Goal: Transaction & Acquisition: Purchase product/service

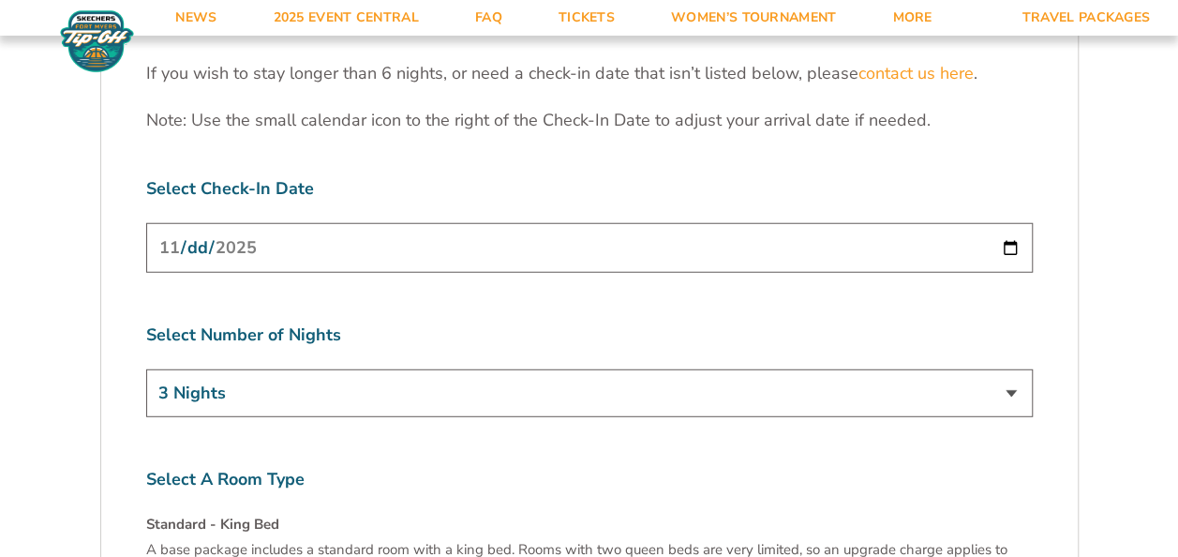
scroll to position [5906, 0]
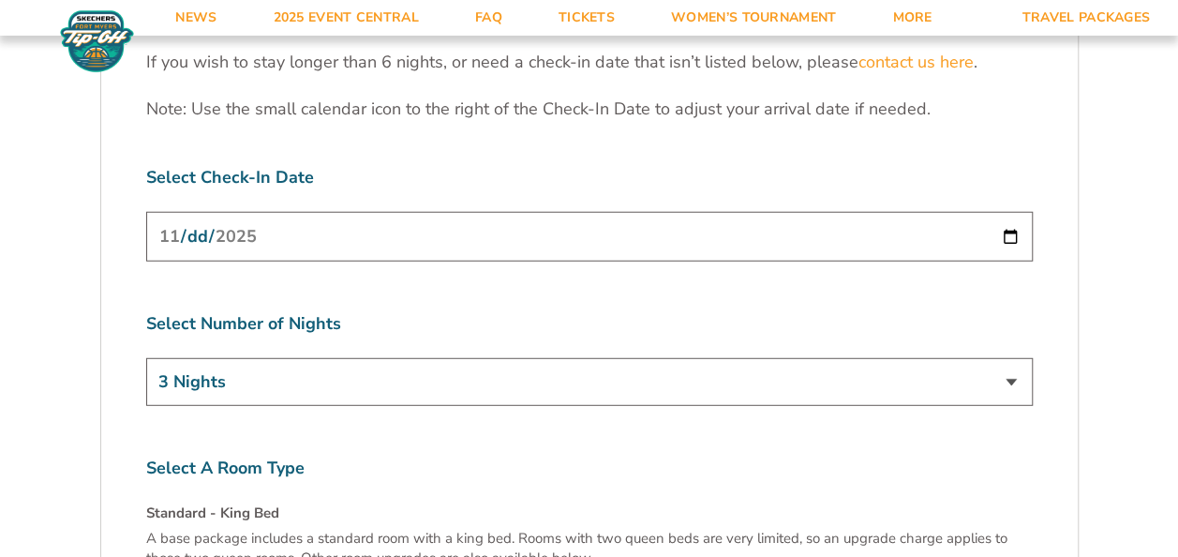
click at [1007, 212] on input "2025-11-24" at bounding box center [589, 237] width 887 height 50
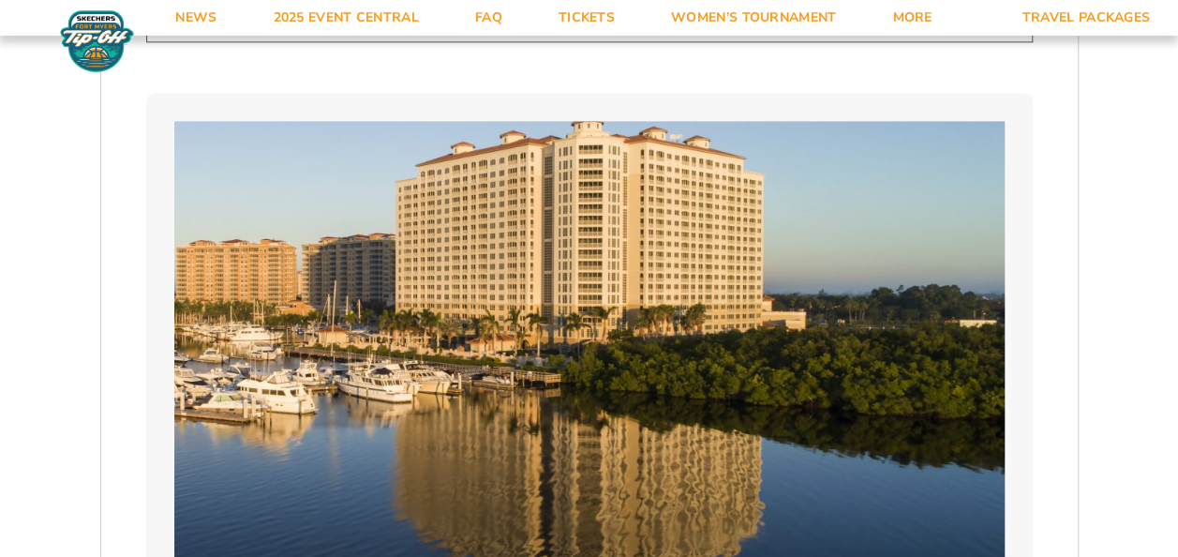
scroll to position [1031, 0]
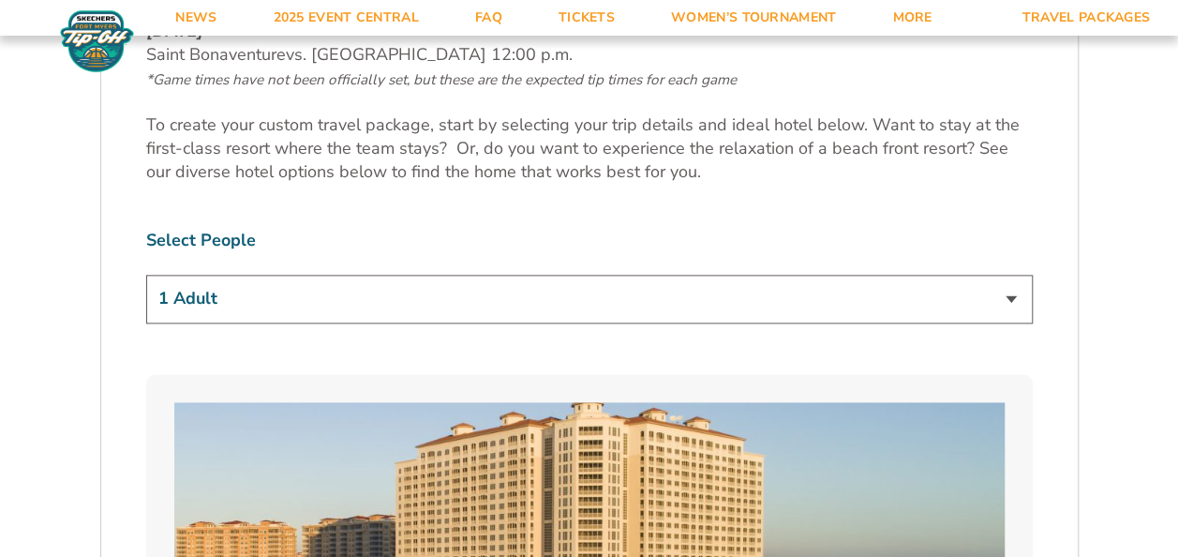
click at [1012, 300] on select "1 Adult 2 Adults 3 Adults 4 Adults 2 Adults + 1 Child 2 Adults + 2 Children 2 A…" at bounding box center [589, 299] width 887 height 48
select select "2 Adults"
click at [146, 275] on select "1 Adult 2 Adults 3 Adults 4 Adults 2 Adults + 1 Child 2 Adults + 2 Children 2 A…" at bounding box center [589, 299] width 887 height 48
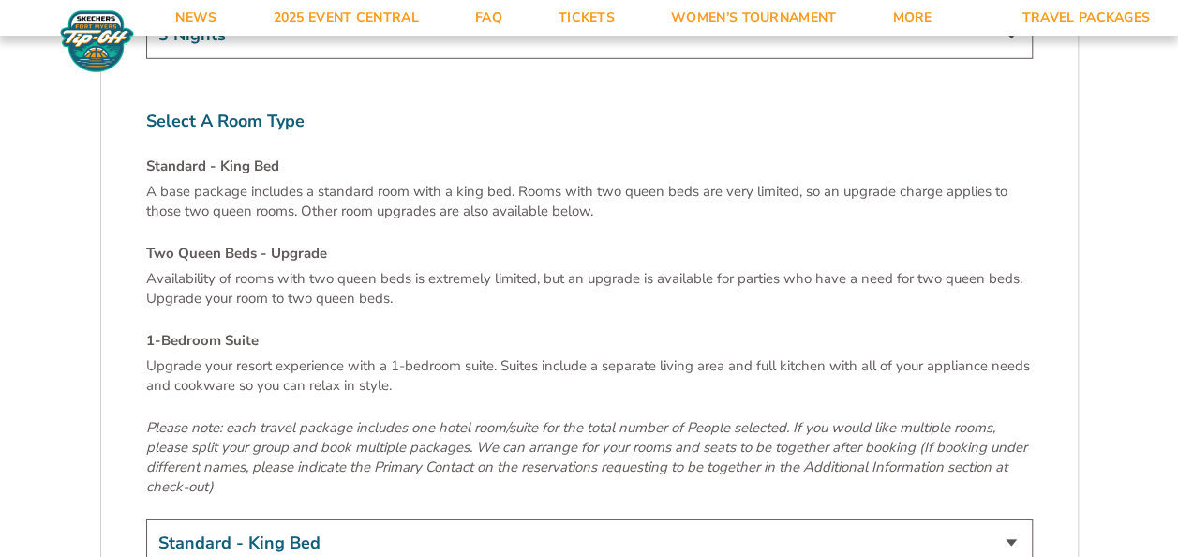
scroll to position [6375, 0]
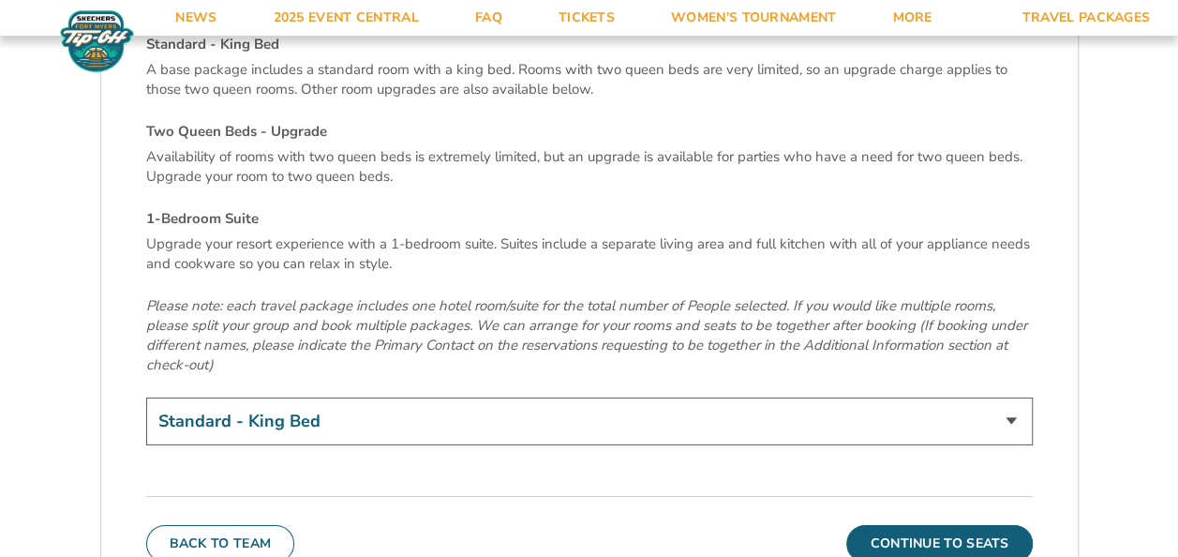
click at [1011, 397] on select "Standard - King Bed Two Queen Beds - Upgrade (+$15 per night) 1-Bedroom Suite (…" at bounding box center [589, 421] width 887 height 48
select select "Two Queen Beds - Upgrade"
click at [146, 397] on select "Standard - King Bed Two Queen Beds - Upgrade (+$15 per night) 1-Bedroom Suite (…" at bounding box center [589, 421] width 887 height 48
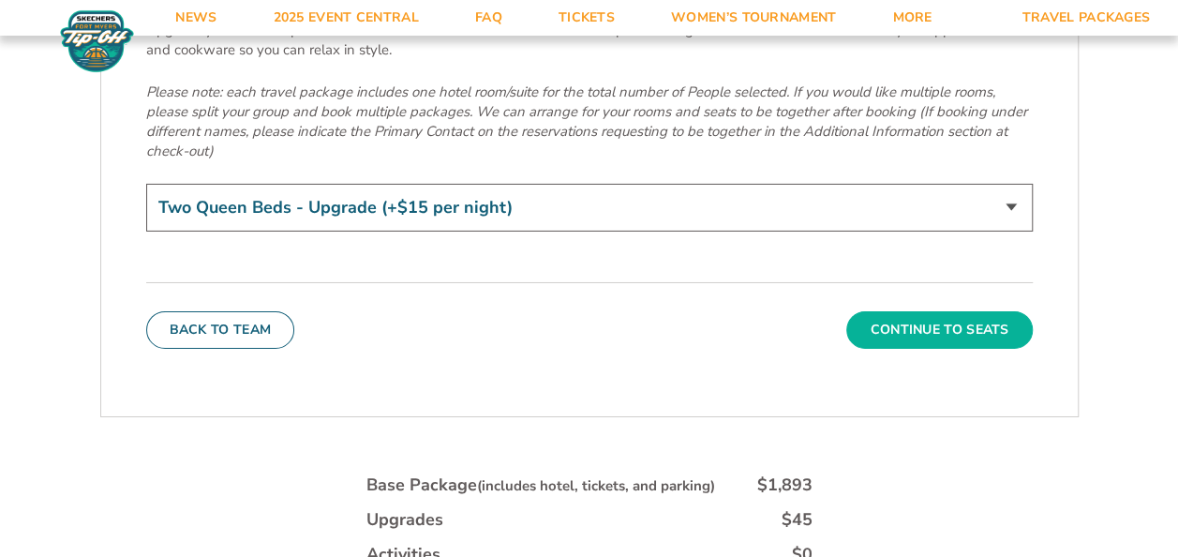
scroll to position [6656, 0]
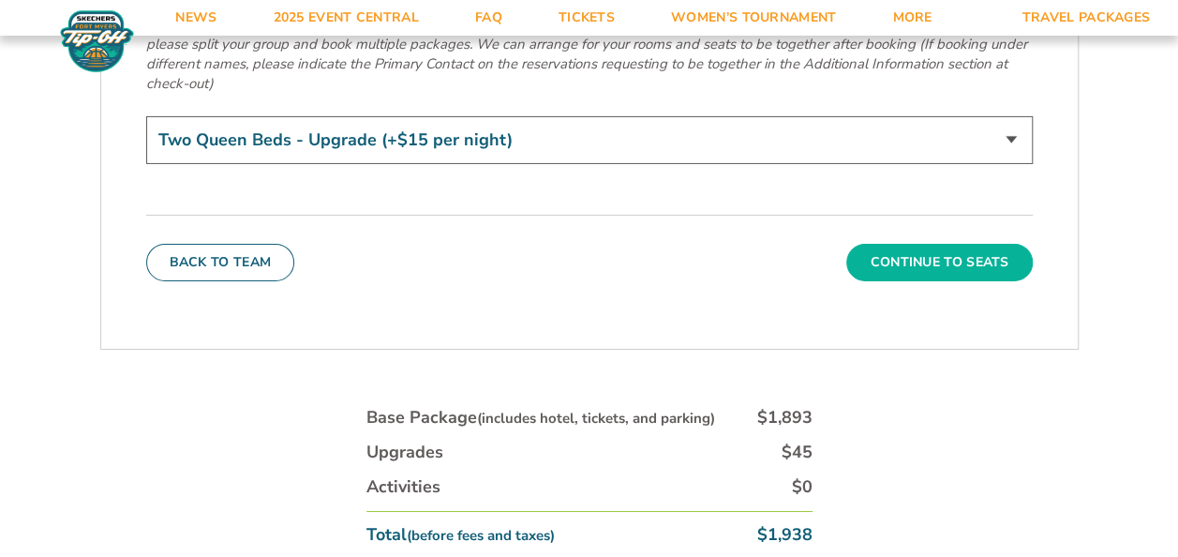
click at [950, 244] on button "Continue To Seats" at bounding box center [940, 262] width 186 height 37
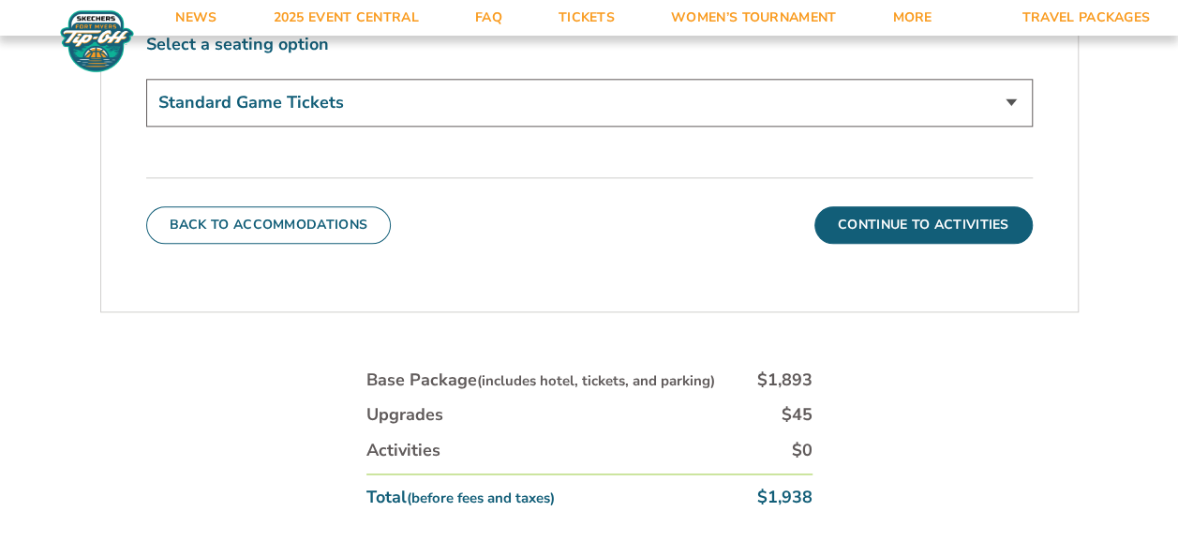
scroll to position [1106, 0]
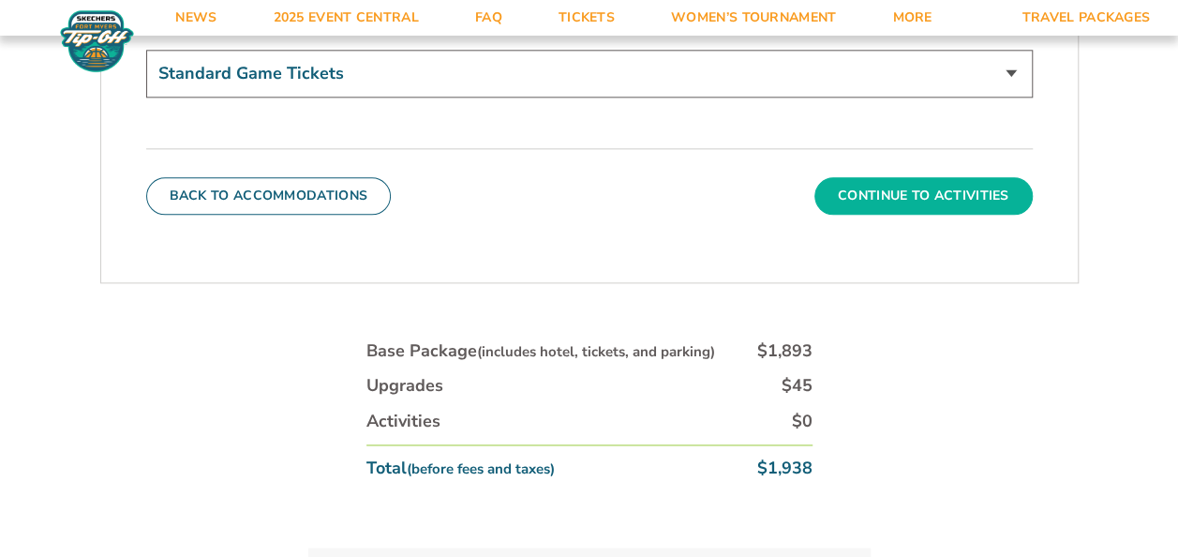
click at [950, 186] on button "Continue To Activities" at bounding box center [924, 195] width 218 height 37
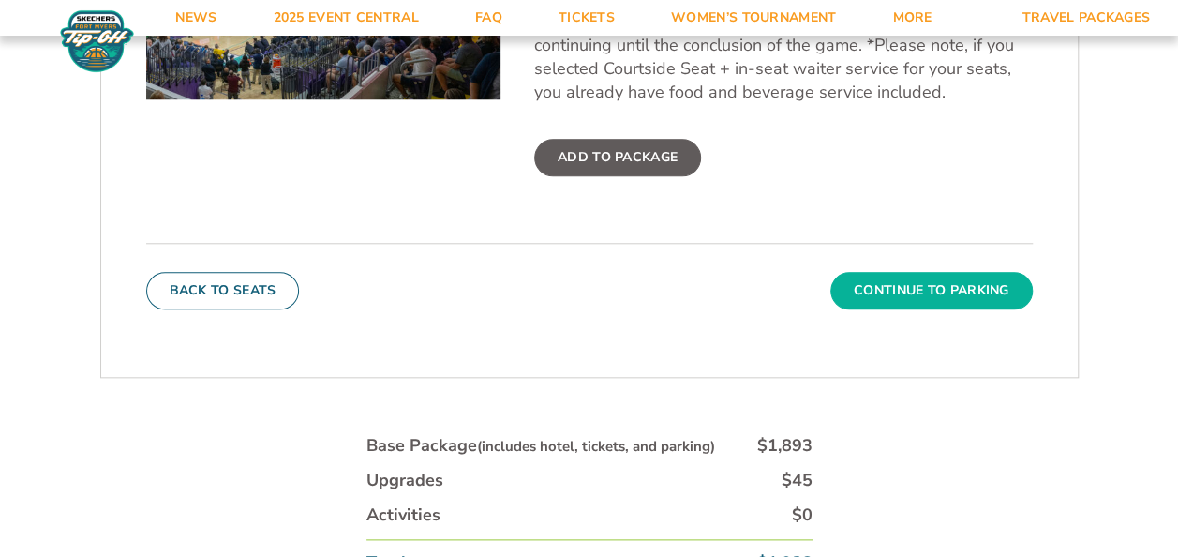
scroll to position [919, 0]
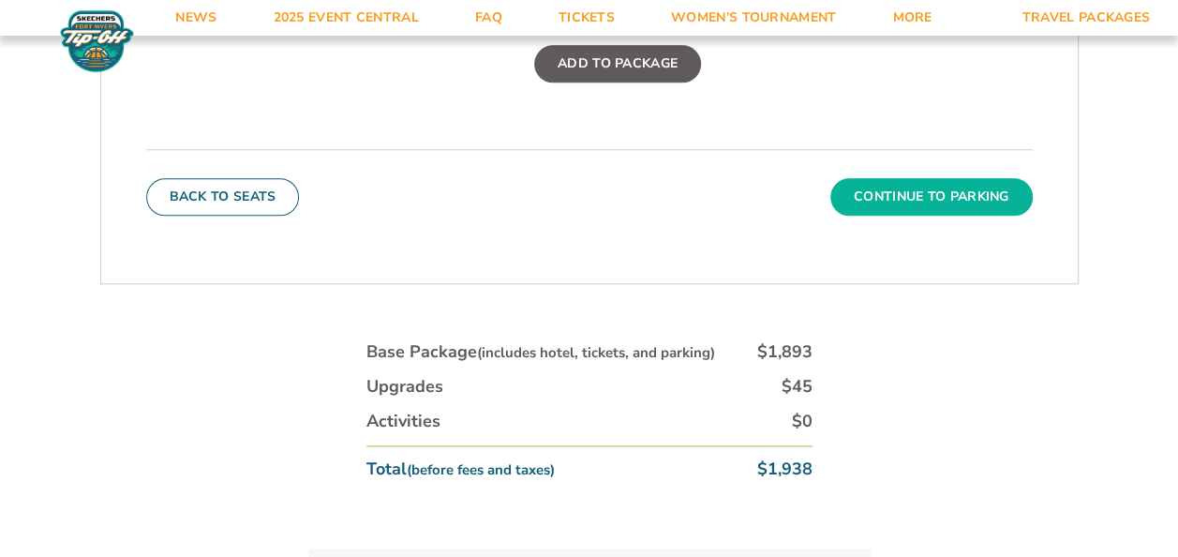
click at [941, 204] on button "Continue To Parking" at bounding box center [932, 196] width 202 height 37
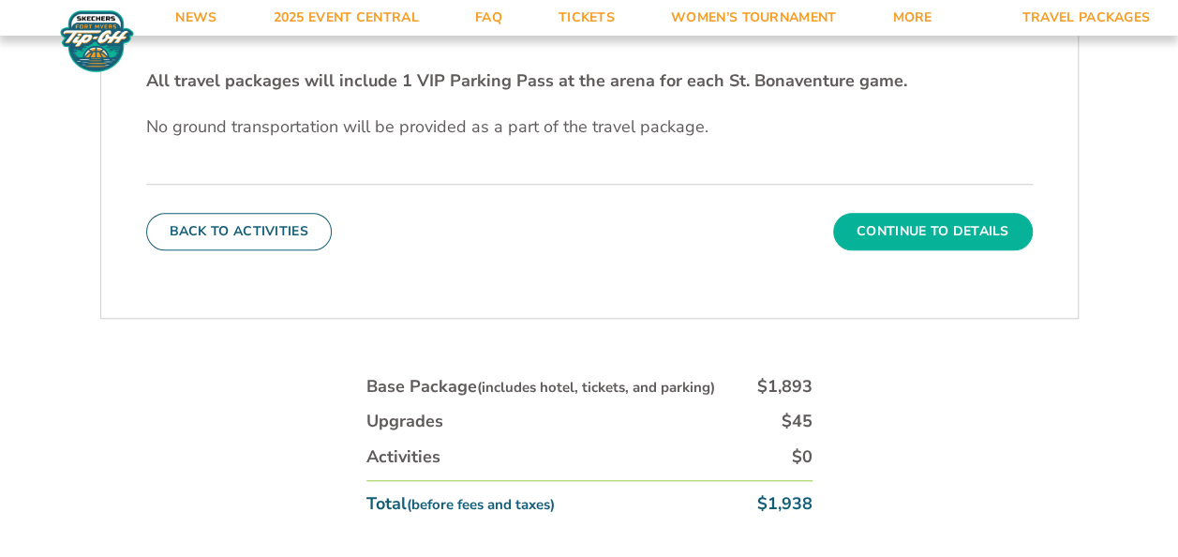
scroll to position [637, 0]
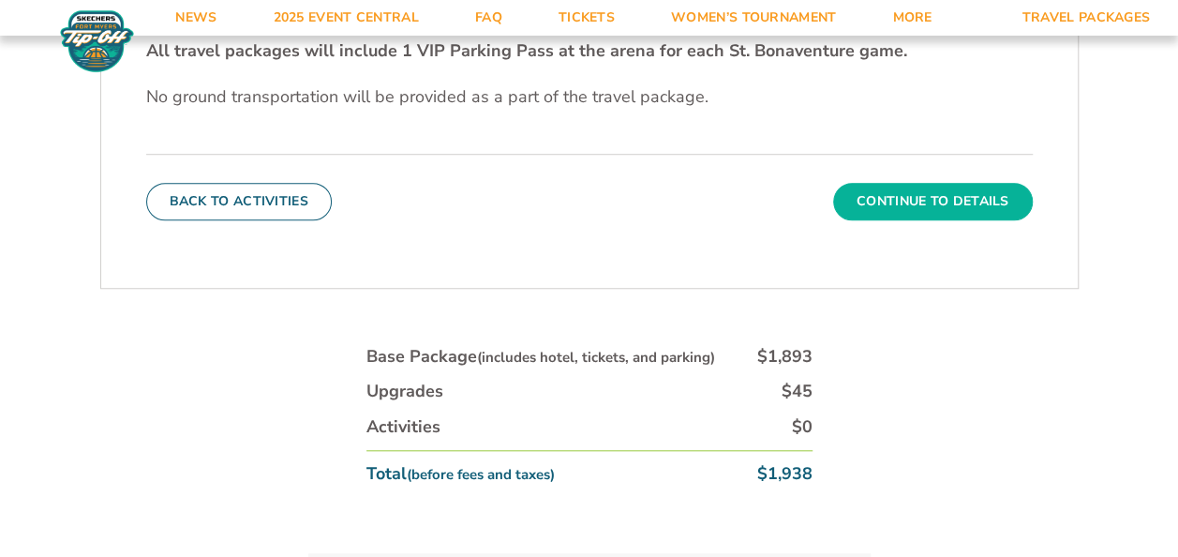
click at [937, 210] on button "Continue To Details" at bounding box center [933, 201] width 200 height 37
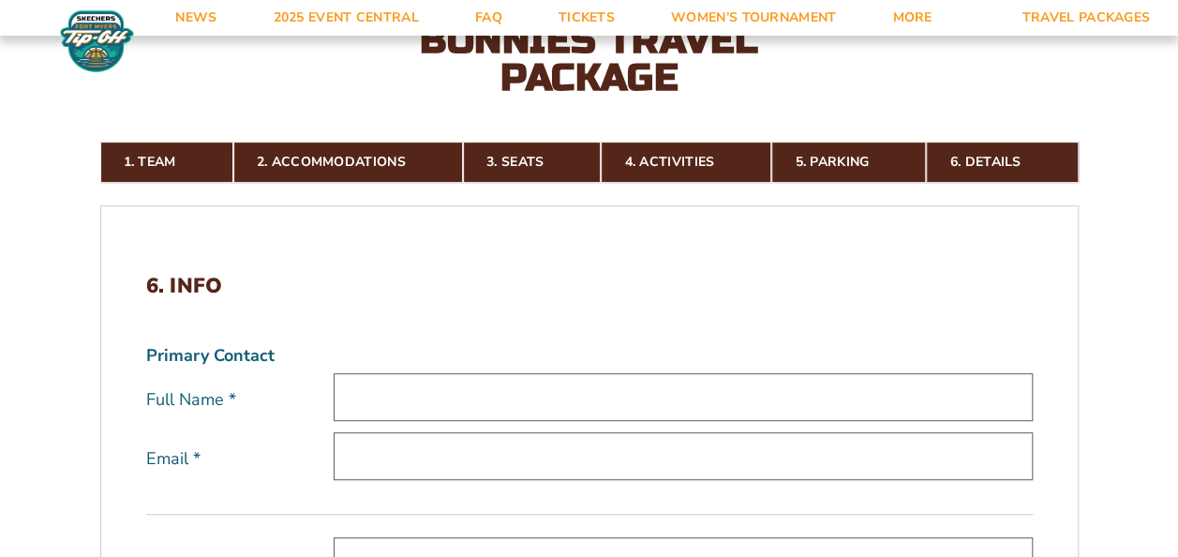
scroll to position [450, 0]
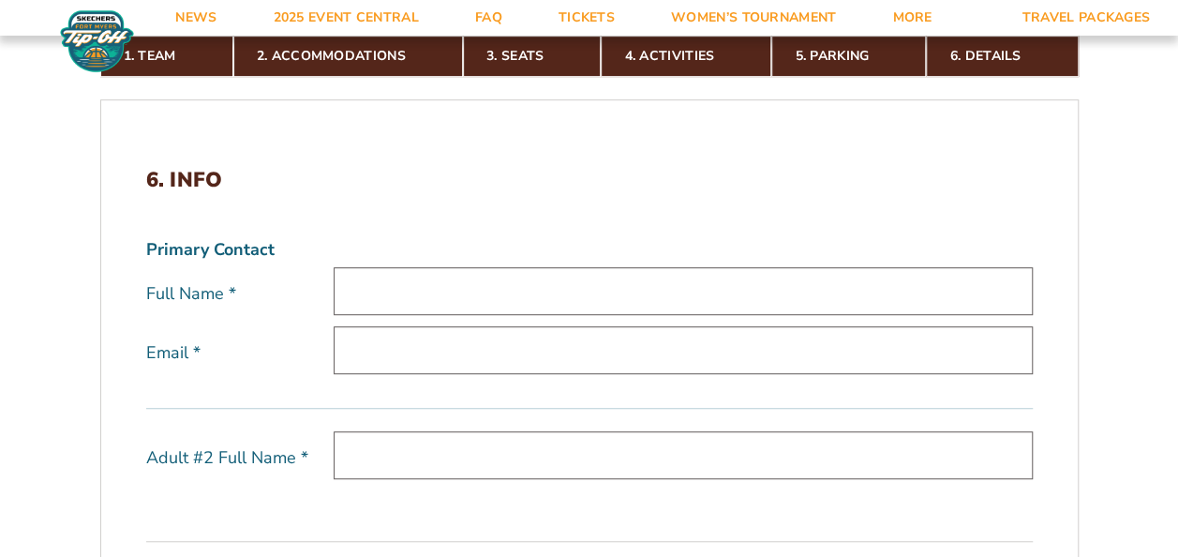
click at [552, 271] on input "text" at bounding box center [683, 291] width 699 height 48
type input "Kathy Parmentier"
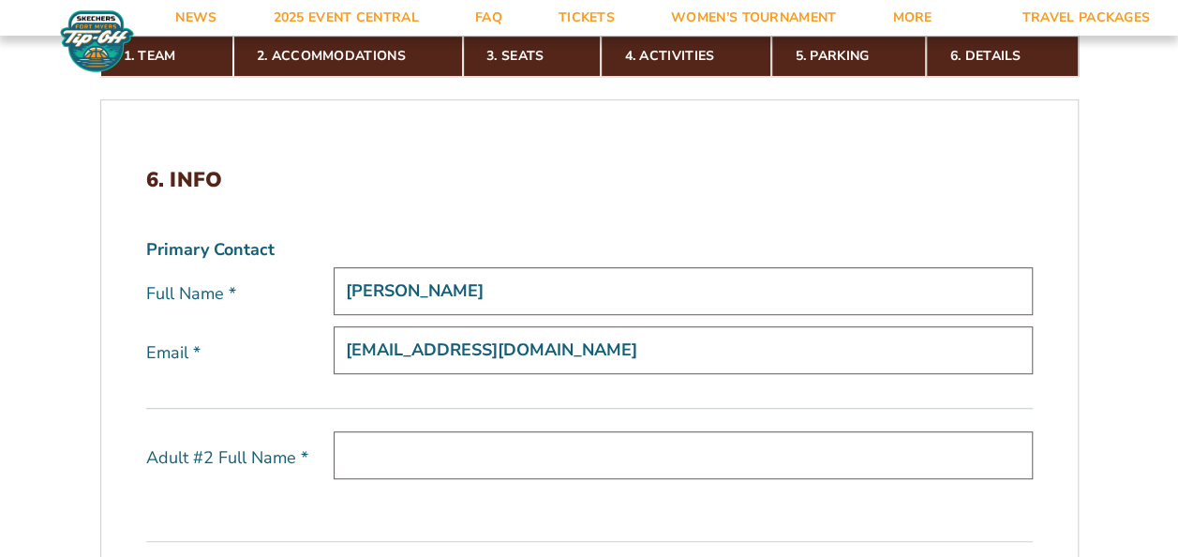
type input "kparment@sbu.edu"
click at [551, 204] on div "6. Info Primary Contact Full Name * Kathy Parmentier Email * kparment@sbu.edu A…" at bounding box center [589, 340] width 887 height 345
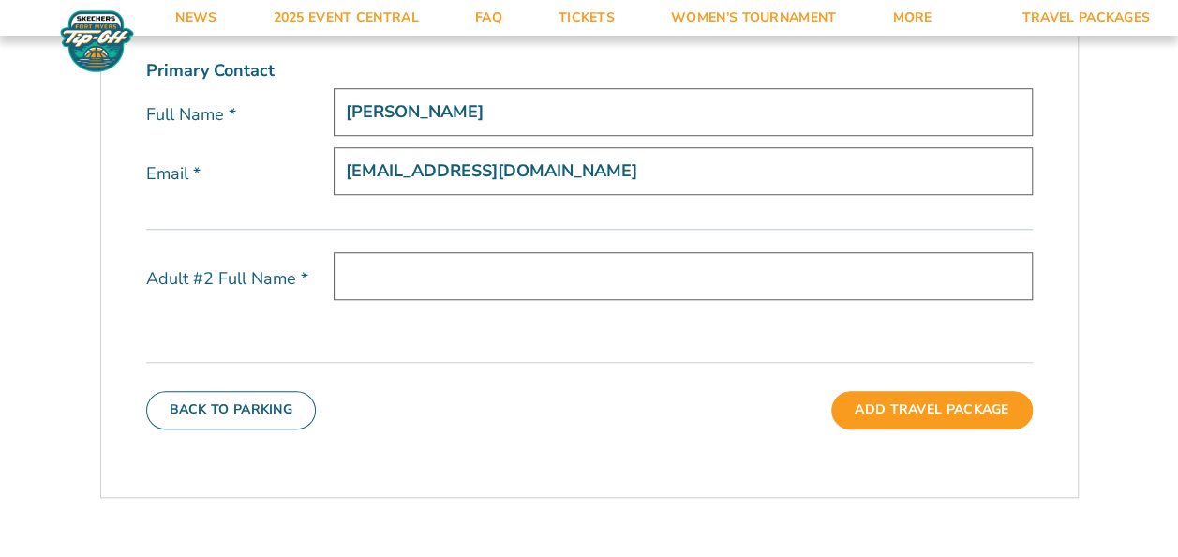
scroll to position [637, 0]
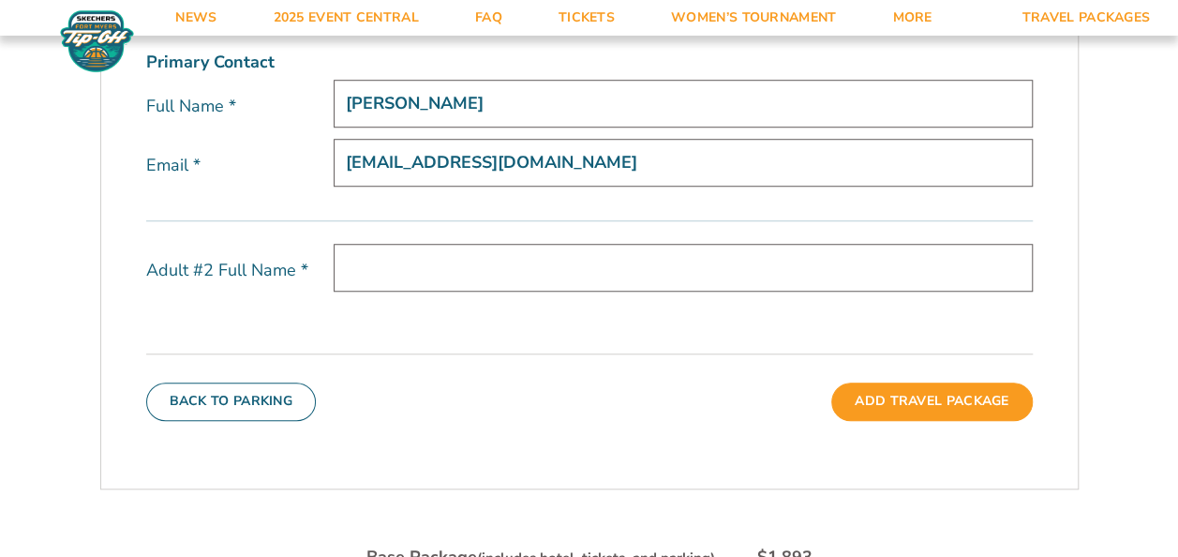
click at [488, 262] on input "text" at bounding box center [683, 268] width 699 height 48
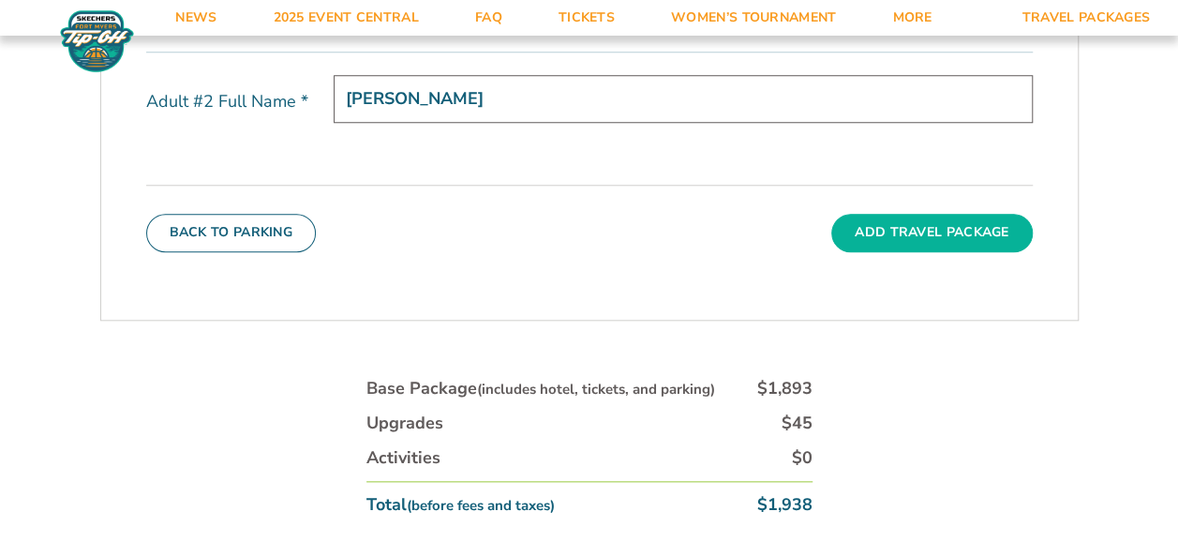
scroll to position [825, 0]
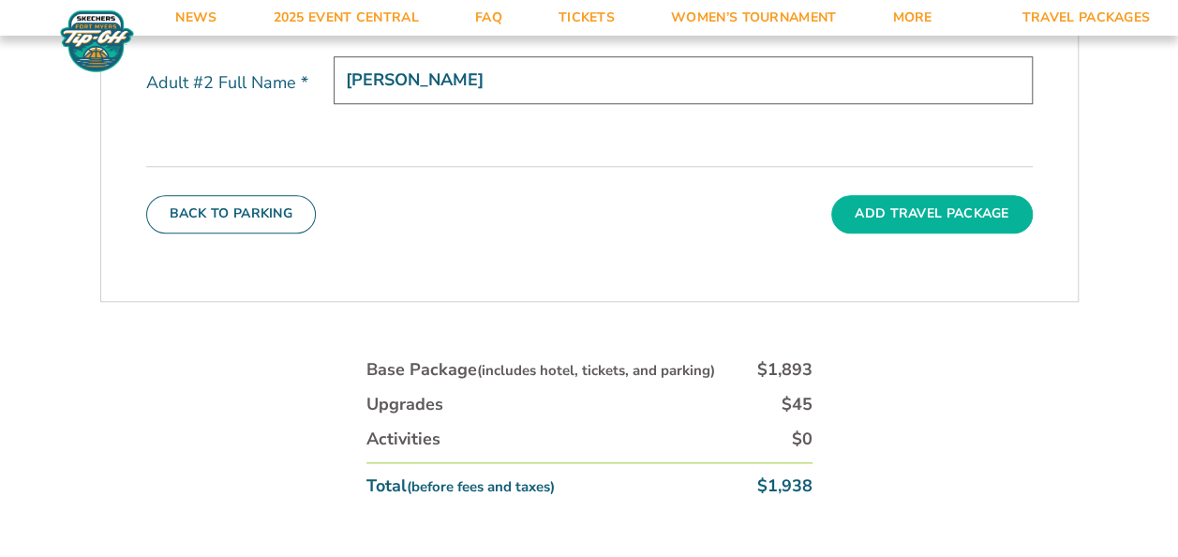
type input "Max Parmentier"
click at [933, 211] on button "Add Travel Package" at bounding box center [932, 213] width 201 height 37
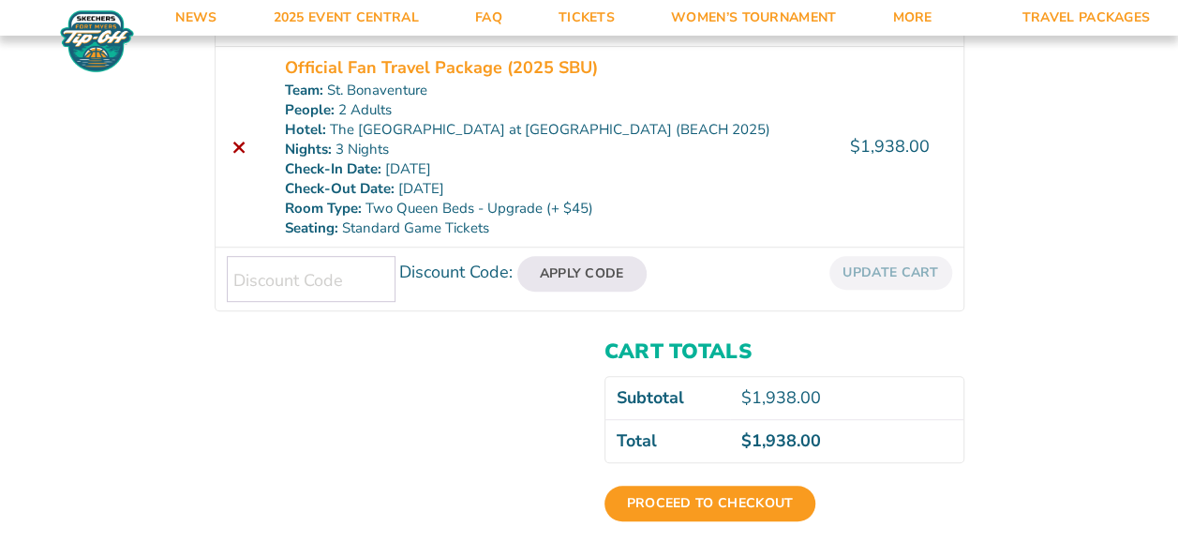
scroll to position [469, 0]
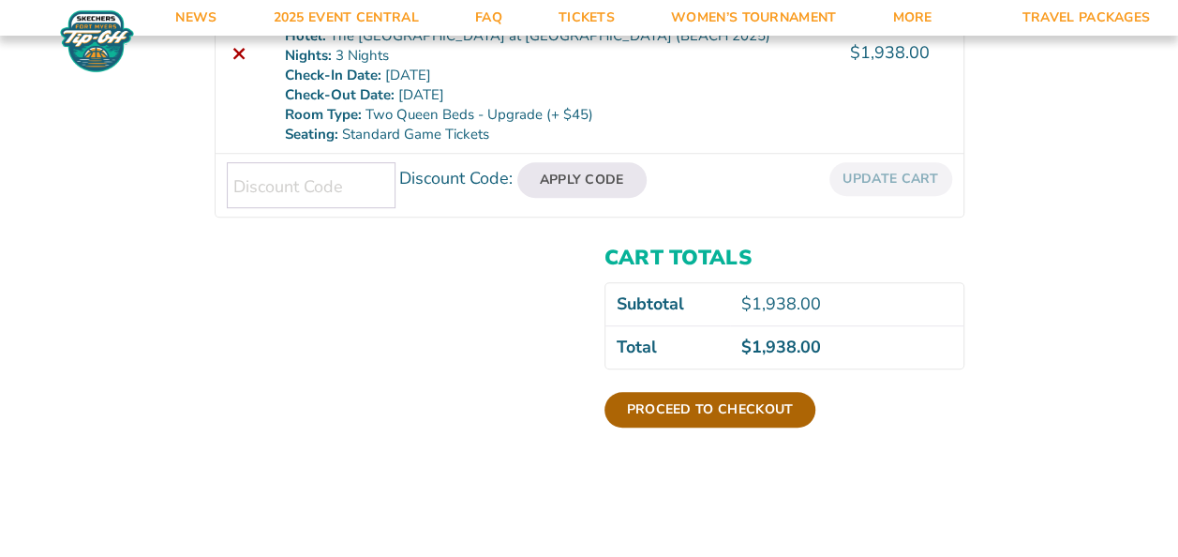
click at [683, 413] on link "Proceed to checkout" at bounding box center [711, 410] width 212 height 36
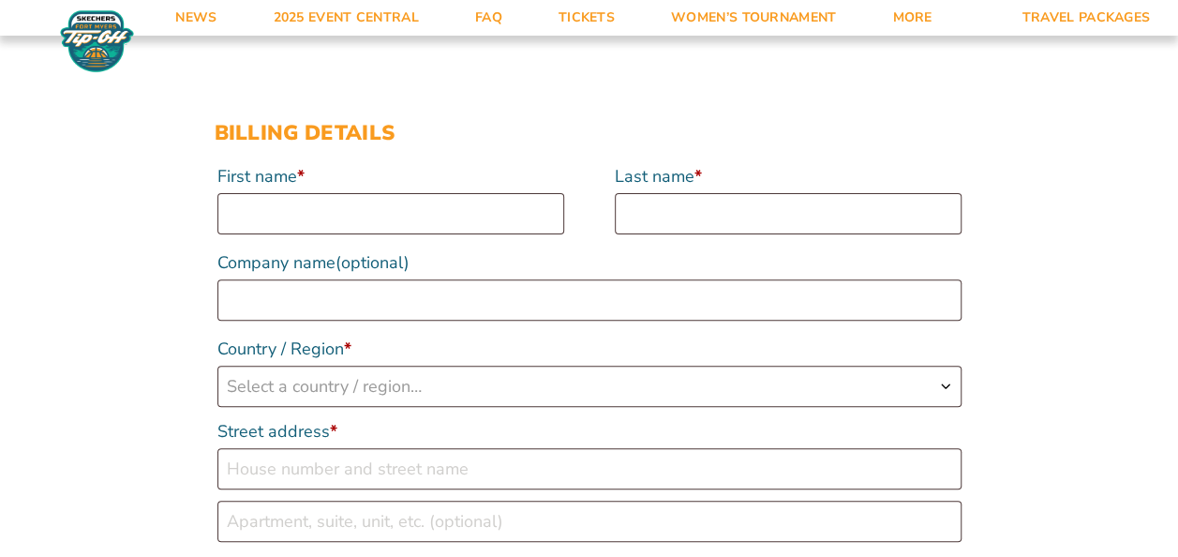
scroll to position [187, 0]
click at [433, 223] on input "First name *" at bounding box center [390, 211] width 347 height 41
type input "[PERSON_NAME]"
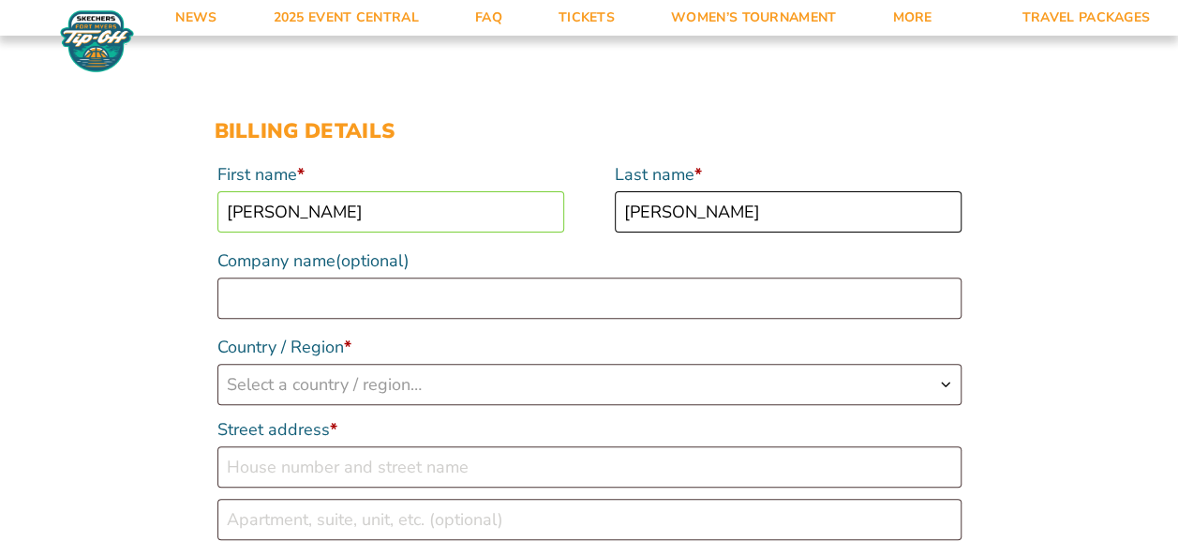
type input "[PERSON_NAME]"
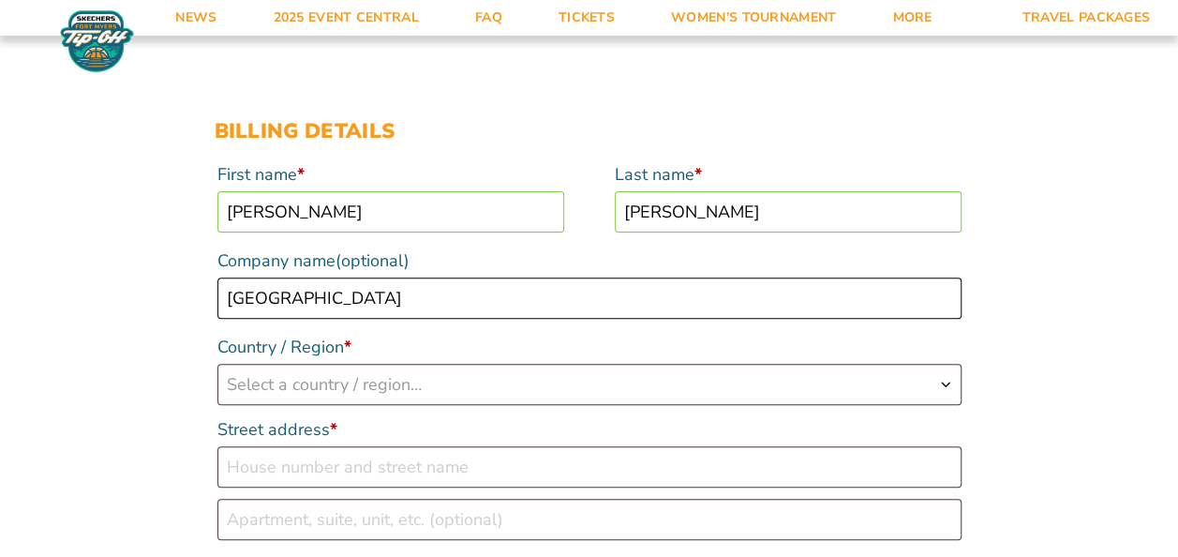
type input "[GEOGRAPHIC_DATA]"
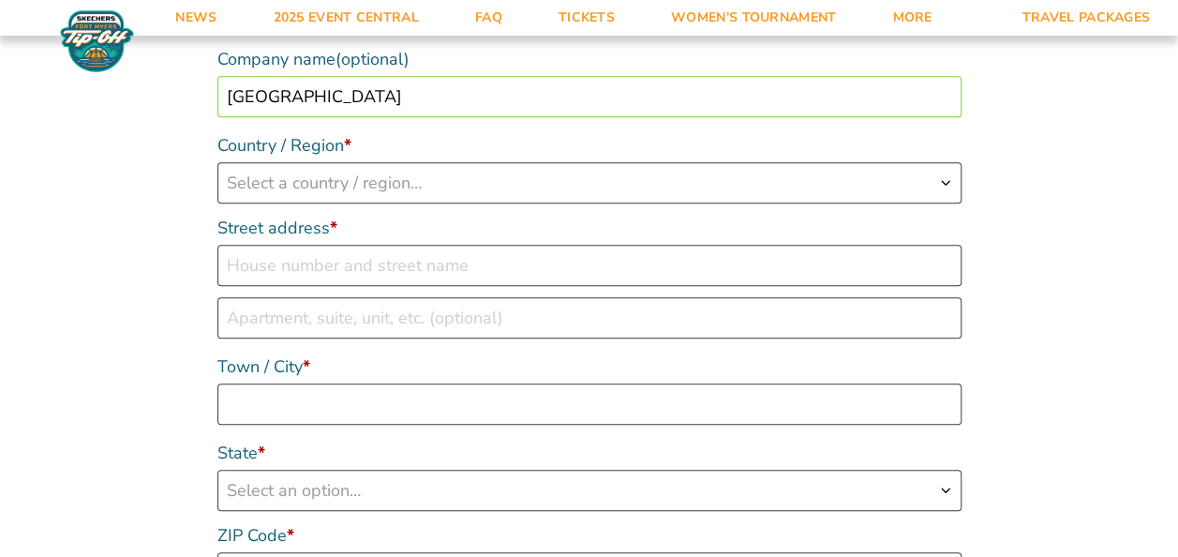
scroll to position [469, 0]
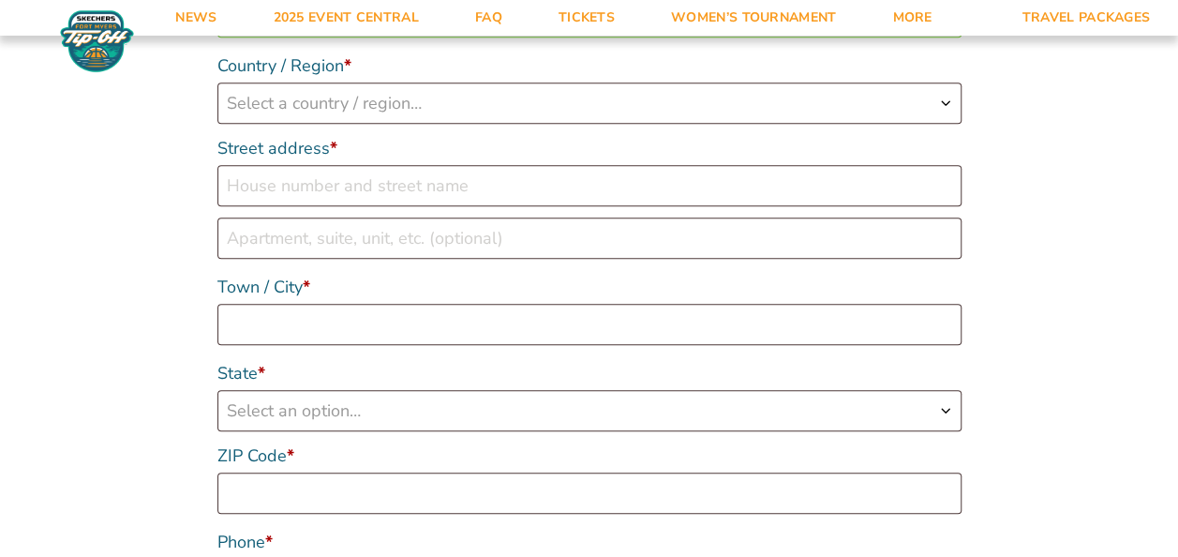
click at [511, 111] on span "Select a country / region…" at bounding box center [589, 102] width 742 height 39
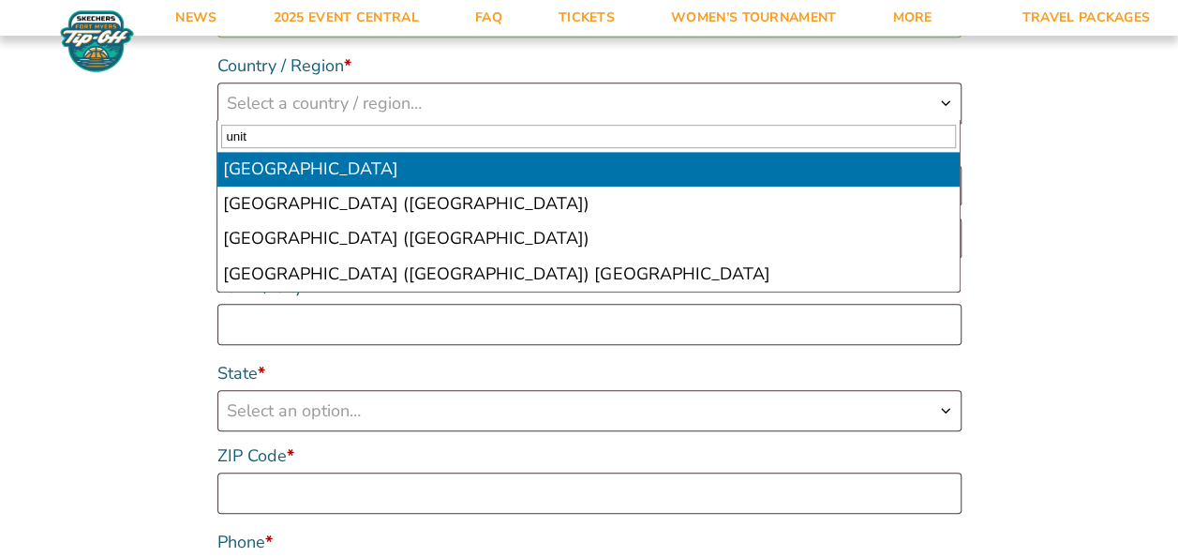
type input "unit"
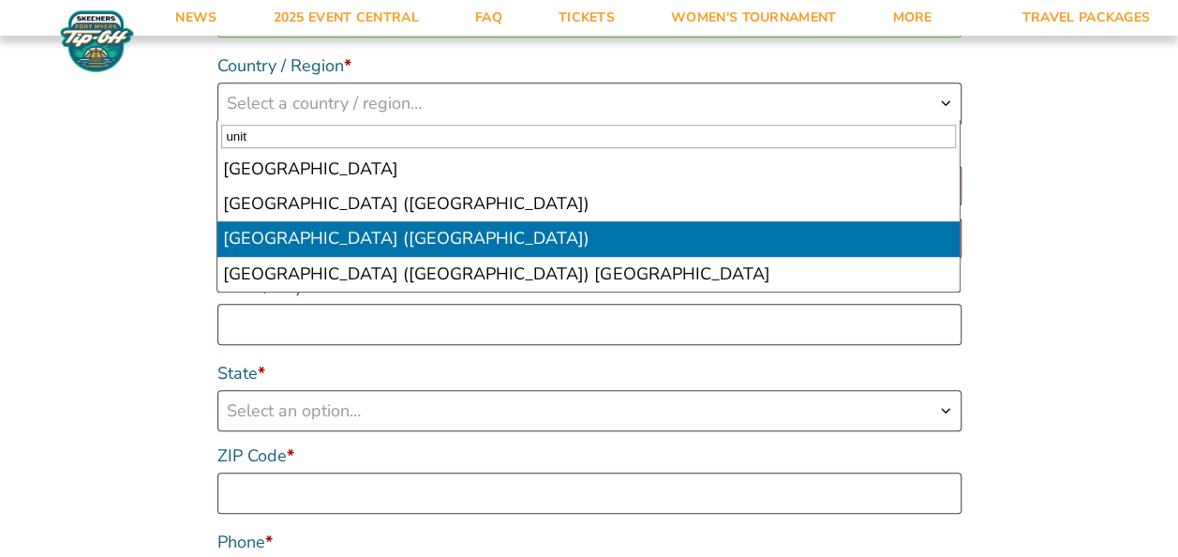
select select "US"
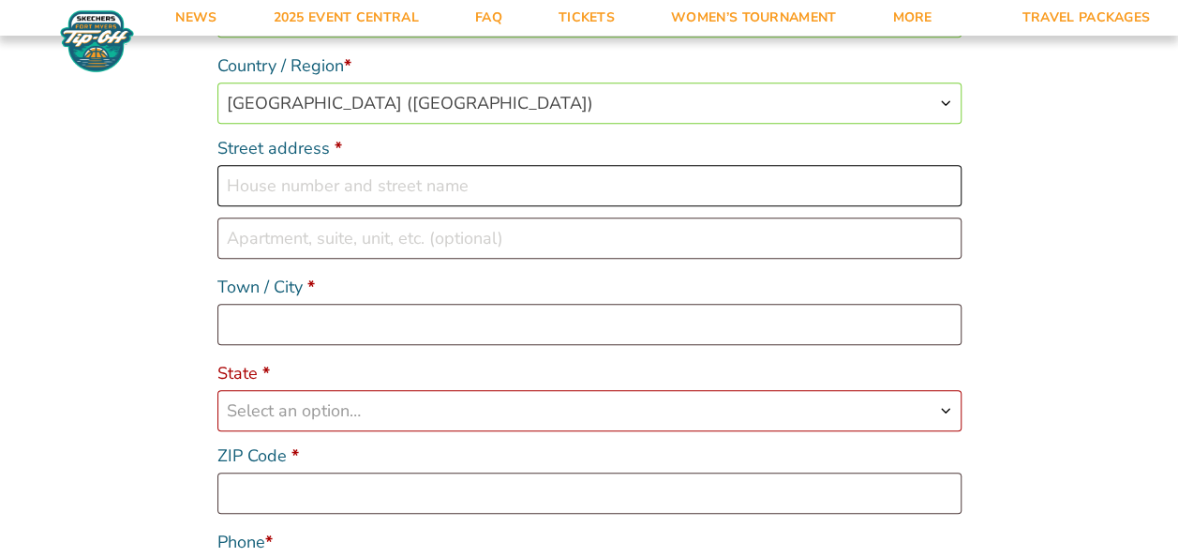
click at [442, 183] on input "Street address *" at bounding box center [589, 185] width 744 height 41
type input "3261 West State St"
type input "St. Bonaventure"
select select "NY"
type input "14778"
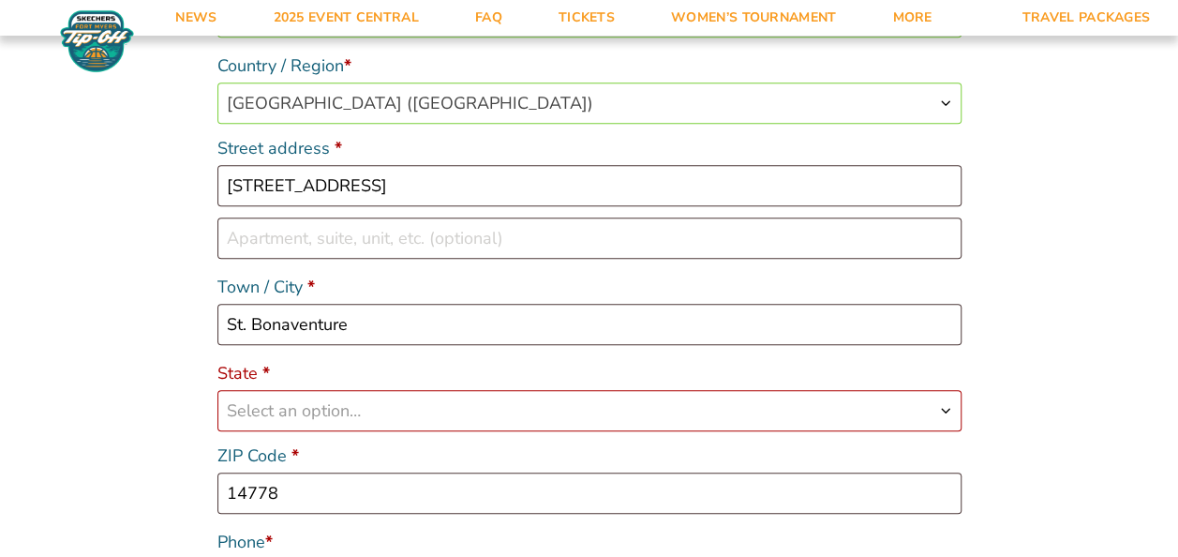
type input "17163752501"
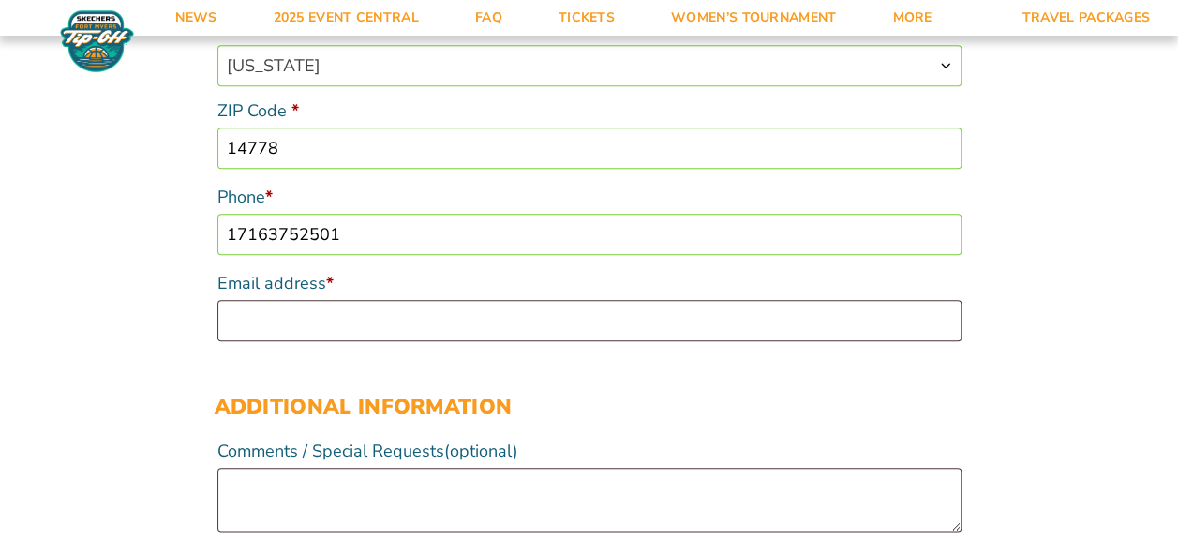
scroll to position [844, 0]
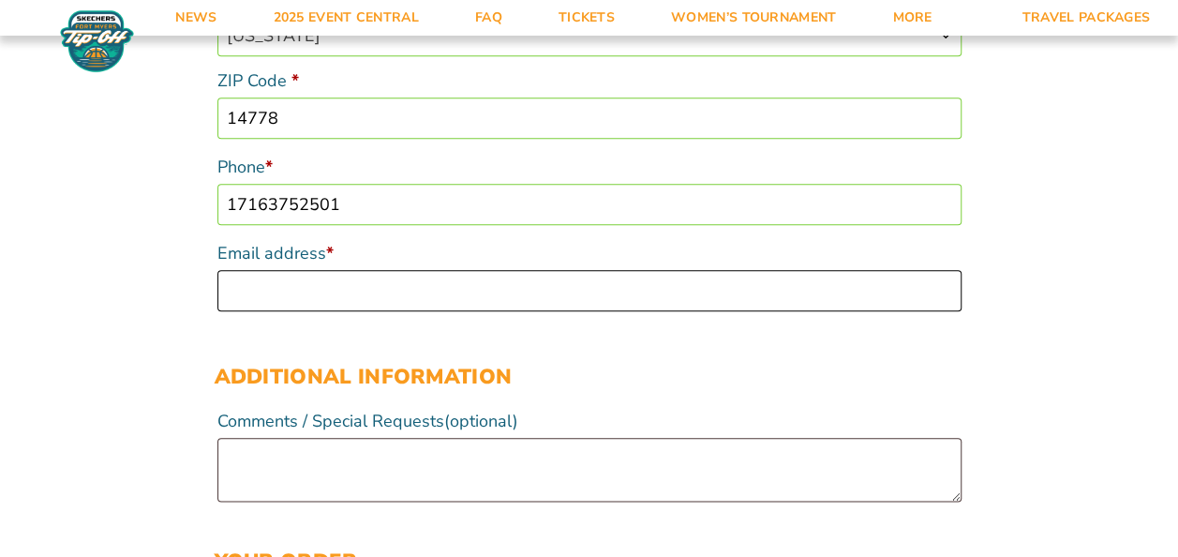
click at [491, 296] on input "Email address *" at bounding box center [589, 290] width 744 height 41
type input "kparment@sbu.edu"
click at [901, 345] on div "Additional information Comments / Special Requests (optional)" at bounding box center [590, 422] width 750 height 161
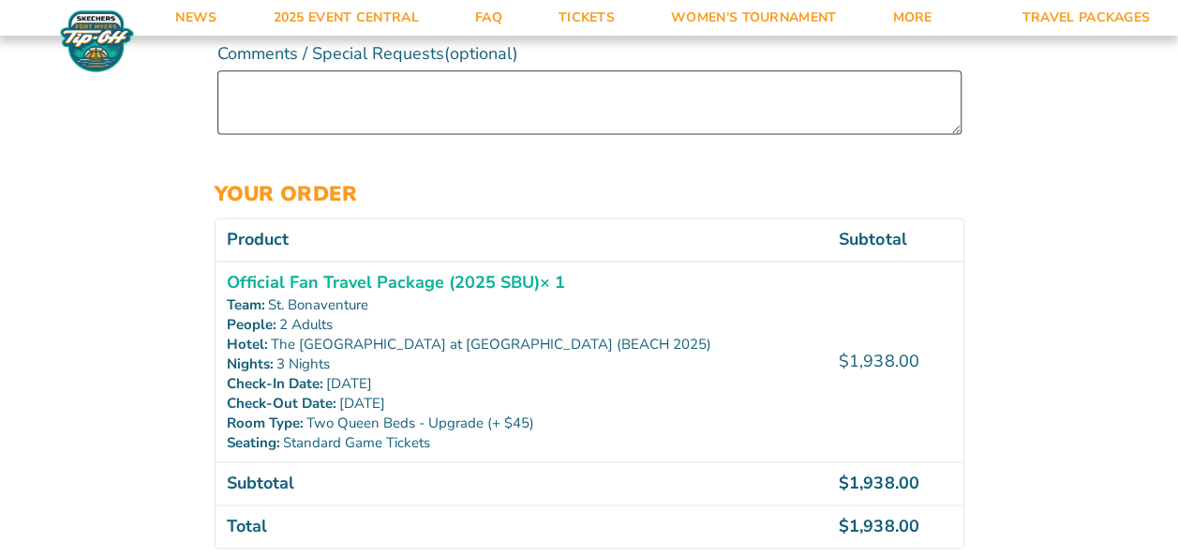
scroll to position [1219, 0]
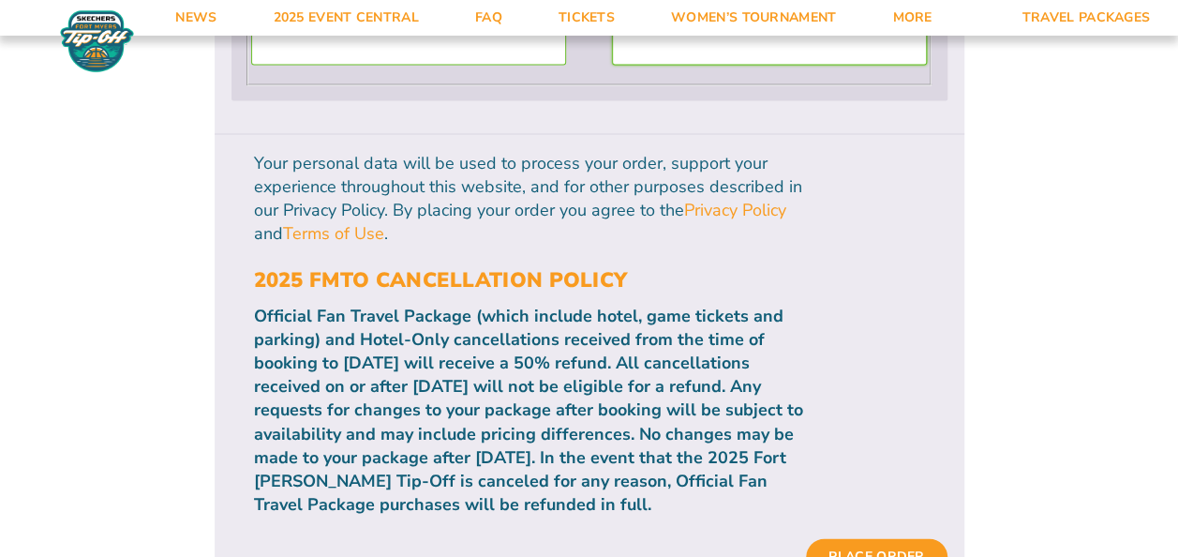
scroll to position [1969, 0]
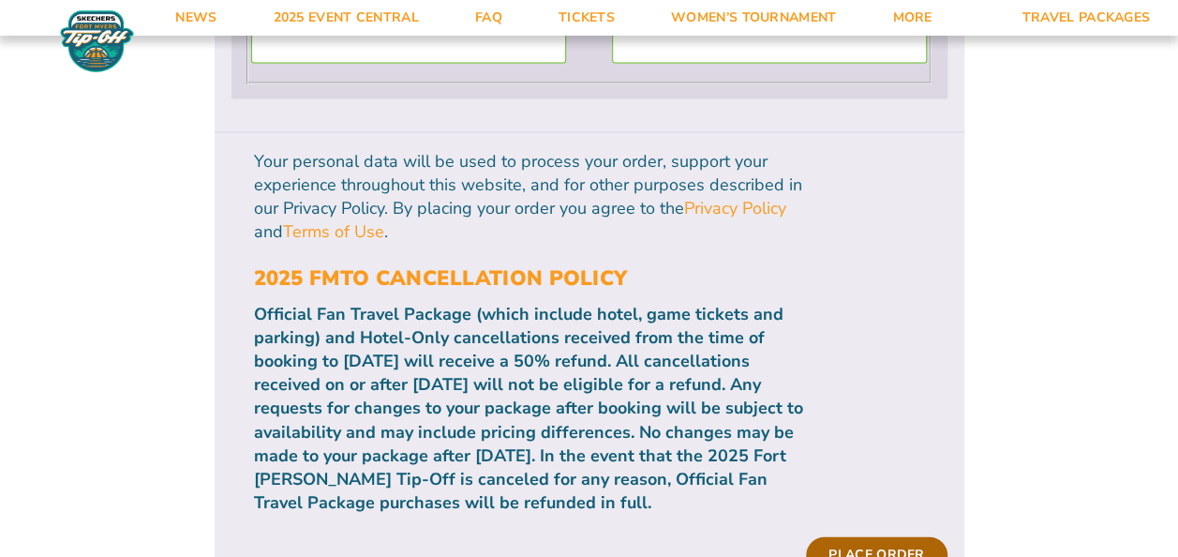
click at [855, 537] on button "Place order" at bounding box center [876, 555] width 141 height 36
